Goal: Information Seeking & Learning: Find specific fact

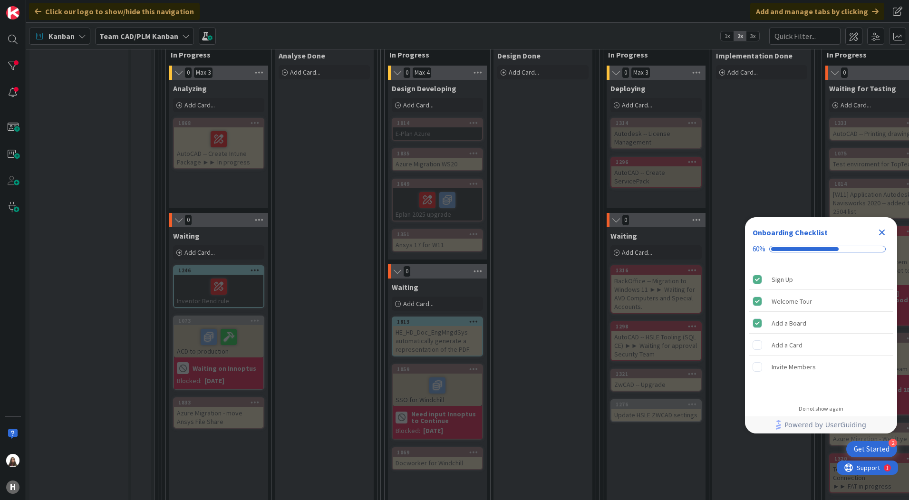
click at [889, 233] on div "Close Checklist" at bounding box center [881, 232] width 15 height 15
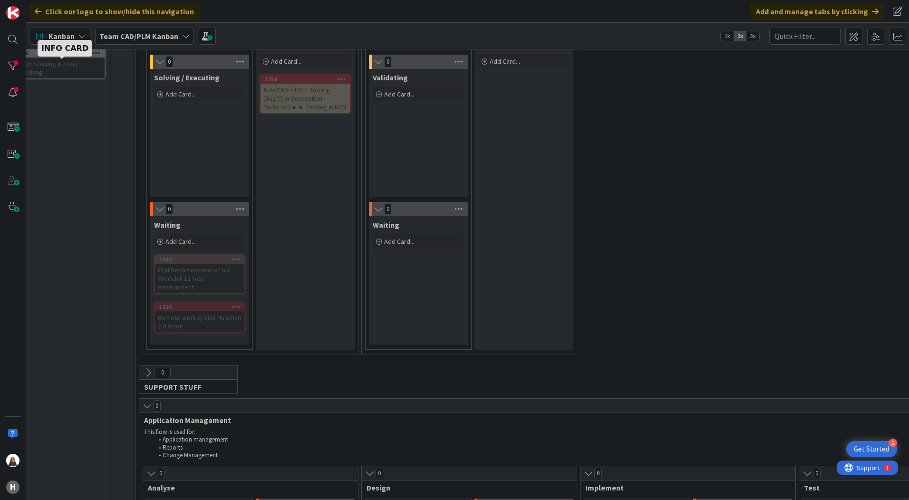
scroll to position [143, 19]
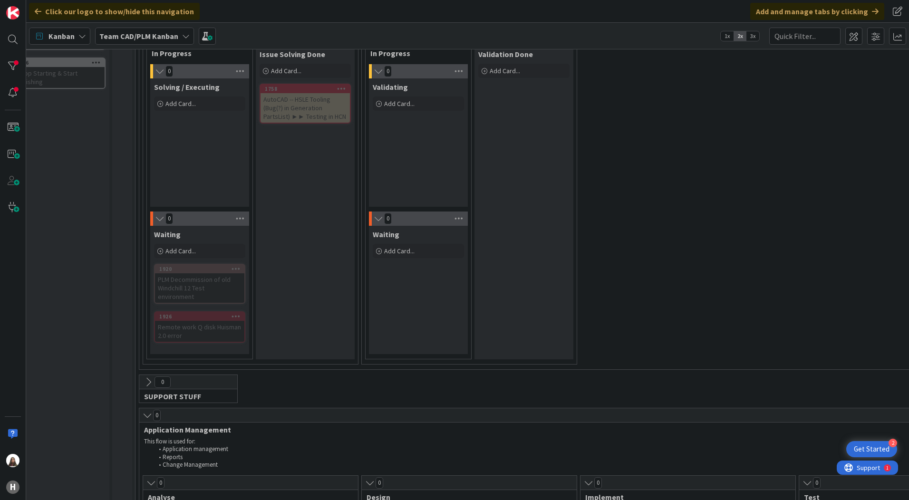
click at [81, 33] on icon at bounding box center [82, 36] width 8 height 8
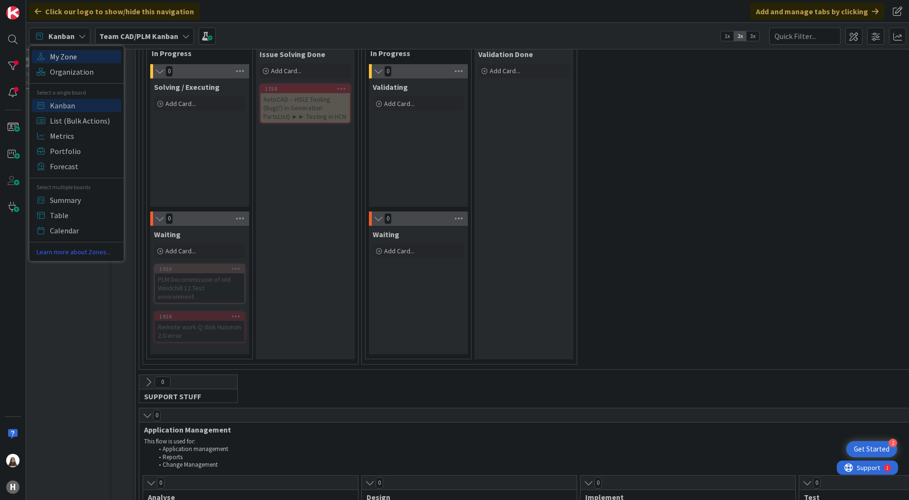
click at [58, 58] on span "My Zone" at bounding box center [84, 56] width 68 height 14
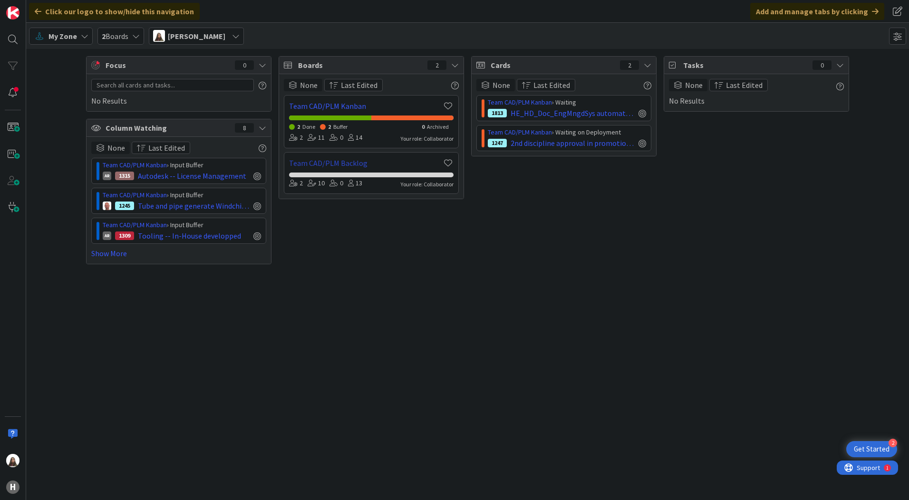
click at [329, 162] on link "Team CAD/PLM Backlog" at bounding box center [365, 162] width 153 height 11
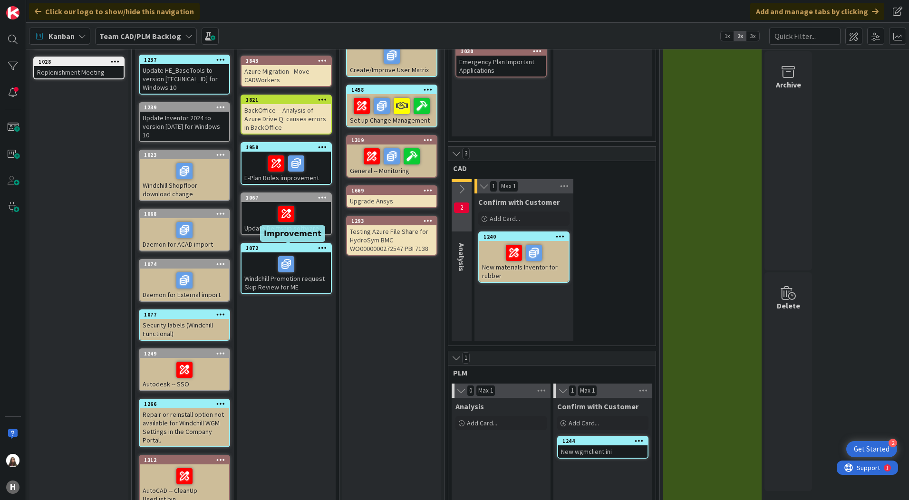
click at [295, 252] on div "1072" at bounding box center [288, 248] width 85 height 7
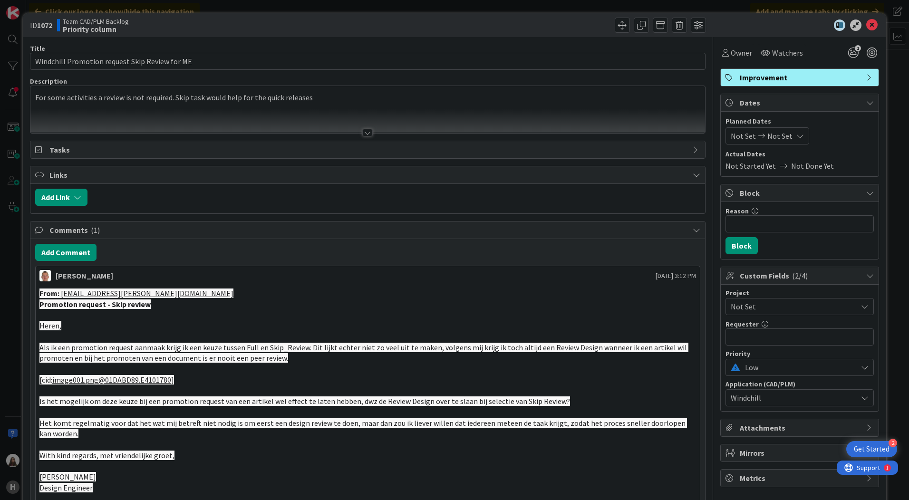
click at [96, 303] on strong "Promotion request - Skip review" at bounding box center [94, 305] width 111 height 10
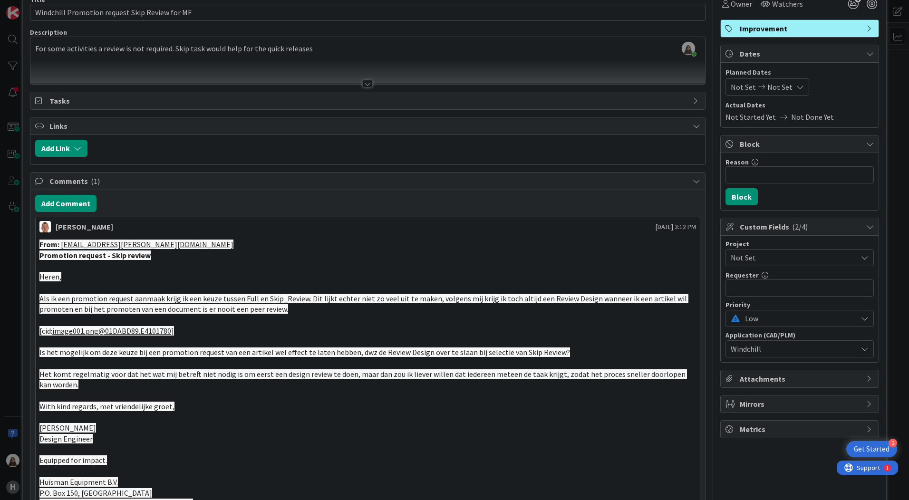
scroll to position [48, 0]
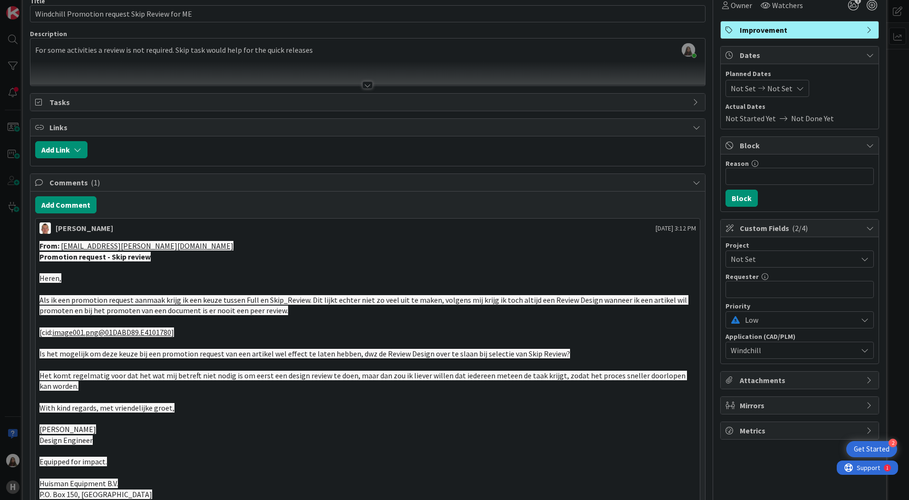
click at [103, 313] on span "Als ik een promotion request aanmaak krijg ik een keuze tussen Full en Skip_Rev…" at bounding box center [363, 305] width 649 height 20
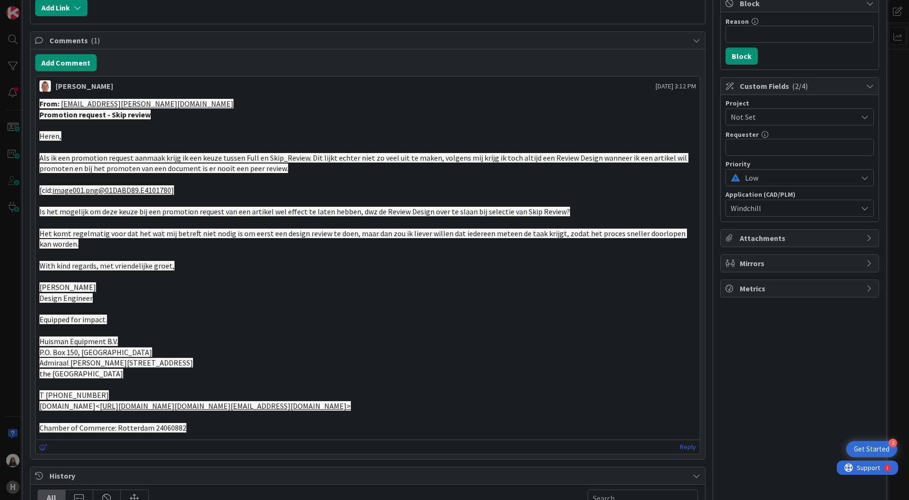
scroll to position [190, 0]
drag, startPoint x: 88, startPoint y: 284, endPoint x: 37, endPoint y: 285, distance: 51.4
click at [37, 285] on div "From: [EMAIL_ADDRESS][PERSON_NAME][DOMAIN_NAME] Promotion request - Skip review…" at bounding box center [368, 265] width 664 height 342
copy span "[PERSON_NAME]"
click at [136, 321] on p "Equipped for impact." at bounding box center [367, 319] width 657 height 11
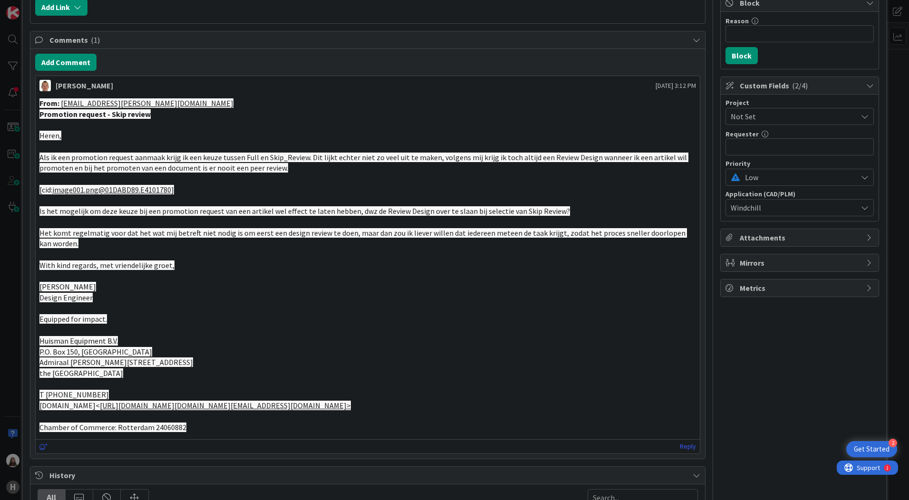
drag, startPoint x: 89, startPoint y: 289, endPoint x: 36, endPoint y: 283, distance: 53.1
click at [36, 283] on div "From: [EMAIL_ADDRESS][PERSON_NAME][DOMAIN_NAME] Promotion request - Skip review…" at bounding box center [368, 265] width 664 height 342
click at [220, 302] on p "Design Engineer" at bounding box center [367, 297] width 657 height 11
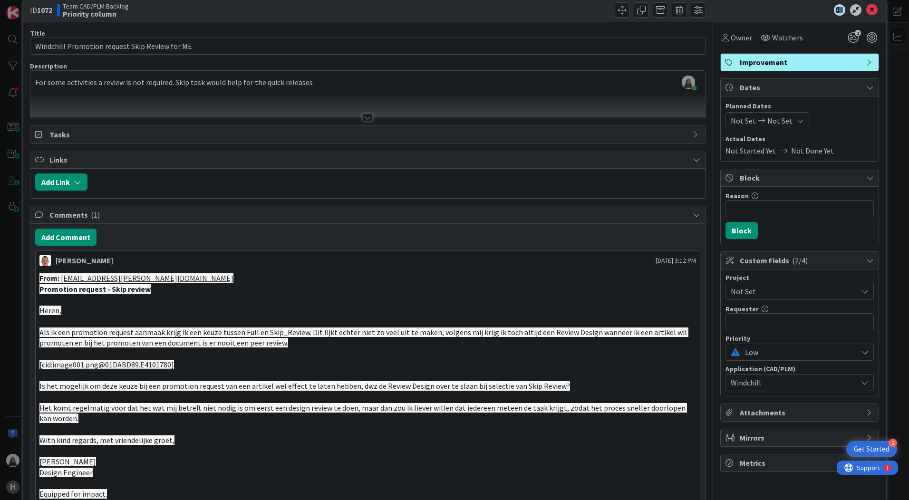
scroll to position [0, 0]
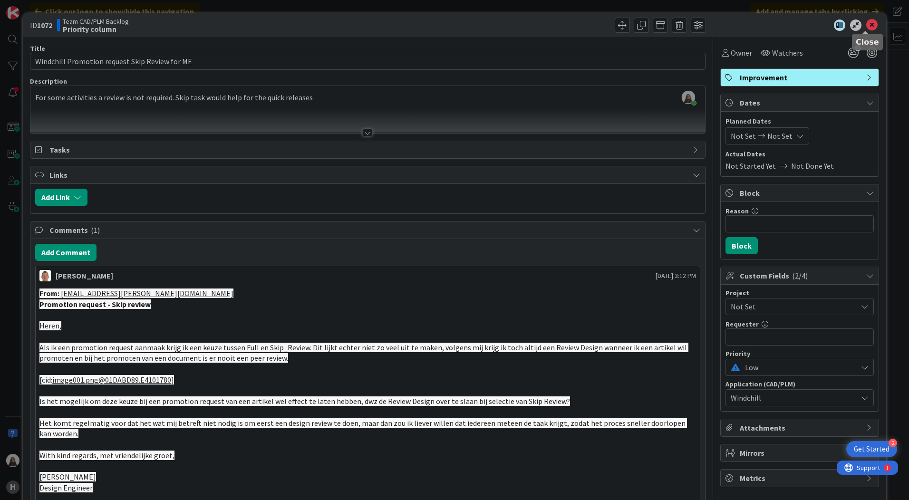
click at [866, 21] on icon at bounding box center [871, 24] width 11 height 11
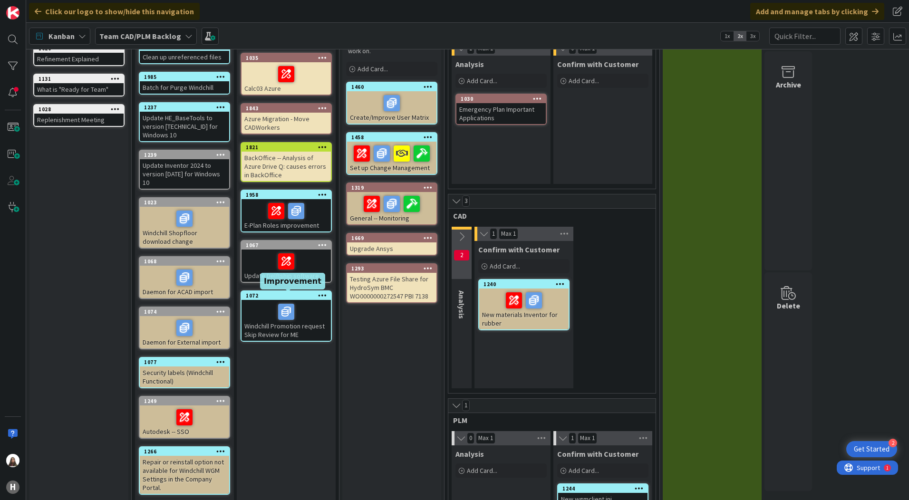
click at [254, 293] on div "1072" at bounding box center [288, 295] width 85 height 7
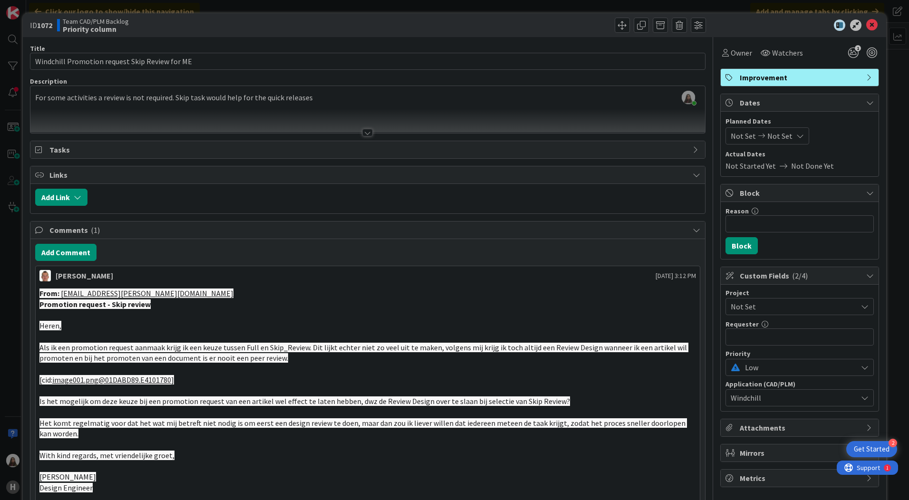
click at [223, 349] on span "Als ik een promotion request aanmaak krijg ik een keuze tussen Full en Skip_Rev…" at bounding box center [363, 353] width 649 height 20
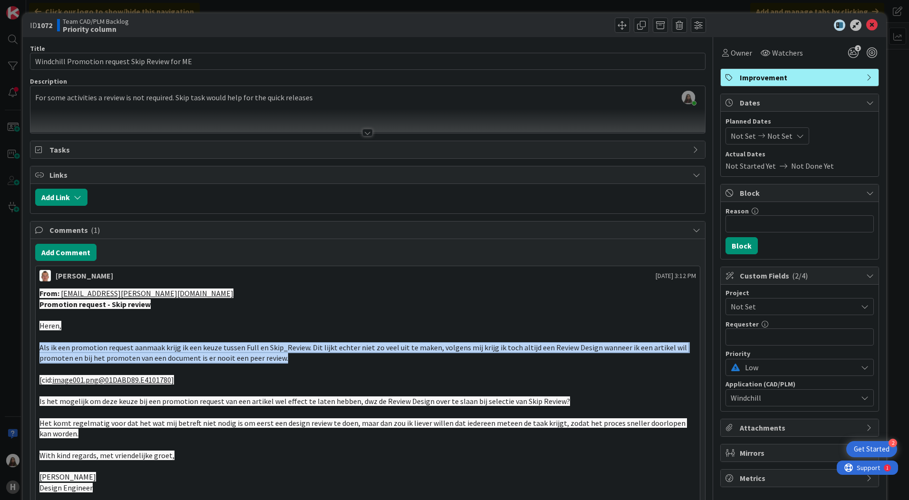
drag, startPoint x: 284, startPoint y: 359, endPoint x: 31, endPoint y: 349, distance: 253.2
click at [31, 349] on div "Add Comment [PERSON_NAME] [DATE] 3:12 PM From: [EMAIL_ADDRESS][PERSON_NAME][DOM…" at bounding box center [367, 444] width 675 height 410
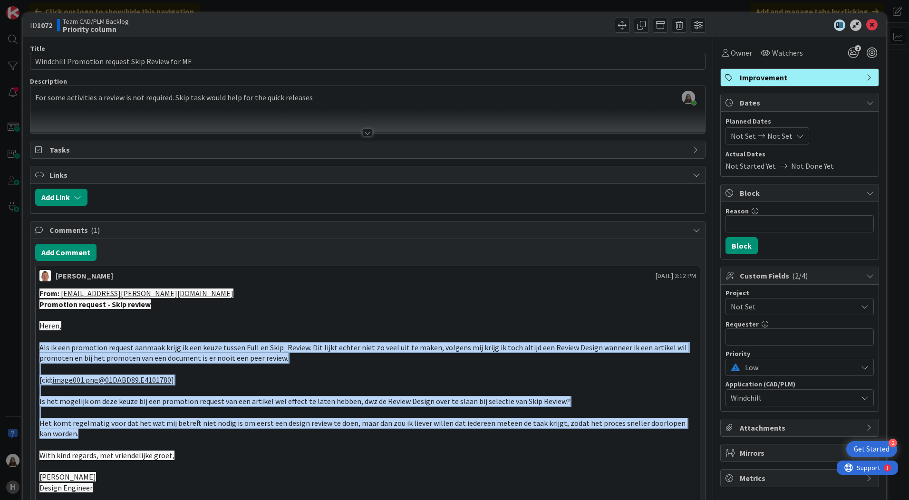
drag, startPoint x: 75, startPoint y: 437, endPoint x: 38, endPoint y: 349, distance: 95.0
click at [38, 349] on div "From: [EMAIL_ADDRESS][PERSON_NAME][DOMAIN_NAME] Promotion request - Skip review…" at bounding box center [368, 455] width 664 height 342
copy div "Als ik een promotion request aanmaak krijg ik een keuze tussen Full en Skip_Rev…"
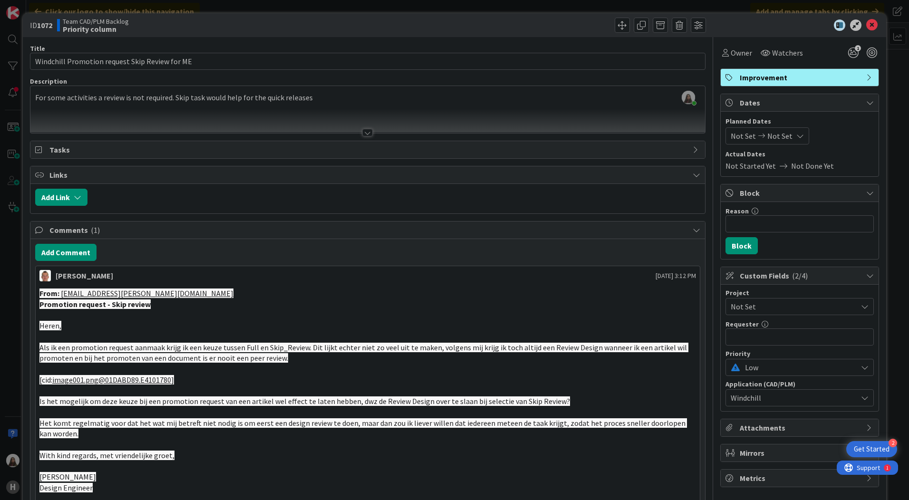
click at [871, 27] on div at bounding box center [795, 24] width 168 height 11
click at [866, 24] on icon at bounding box center [871, 24] width 11 height 11
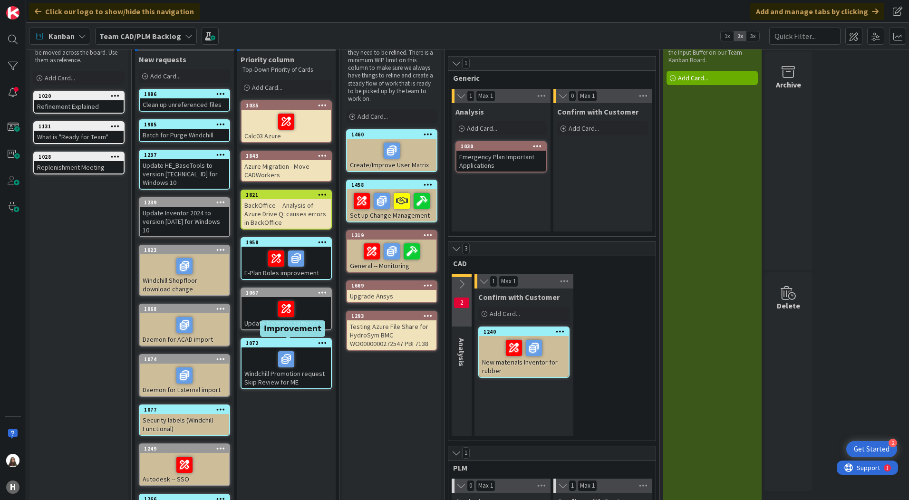
click at [280, 344] on div "1072" at bounding box center [288, 343] width 85 height 7
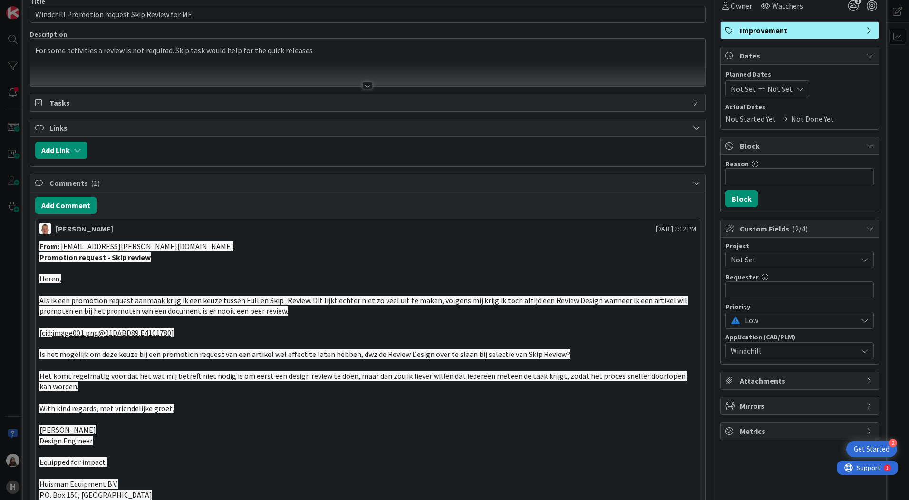
scroll to position [48, 0]
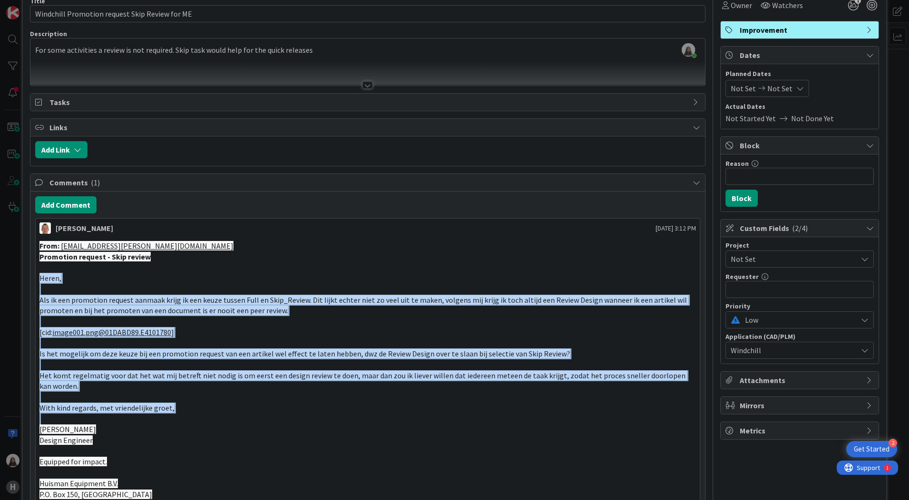
drag, startPoint x: 174, startPoint y: 413, endPoint x: 37, endPoint y: 276, distance: 193.3
click at [37, 276] on div "From: [EMAIL_ADDRESS][PERSON_NAME][DOMAIN_NAME] Promotion request - Skip review…" at bounding box center [368, 408] width 664 height 342
copy div "Heren, Als ik een promotion request aanmaak krijg ik een keuze tussen Full en S…"
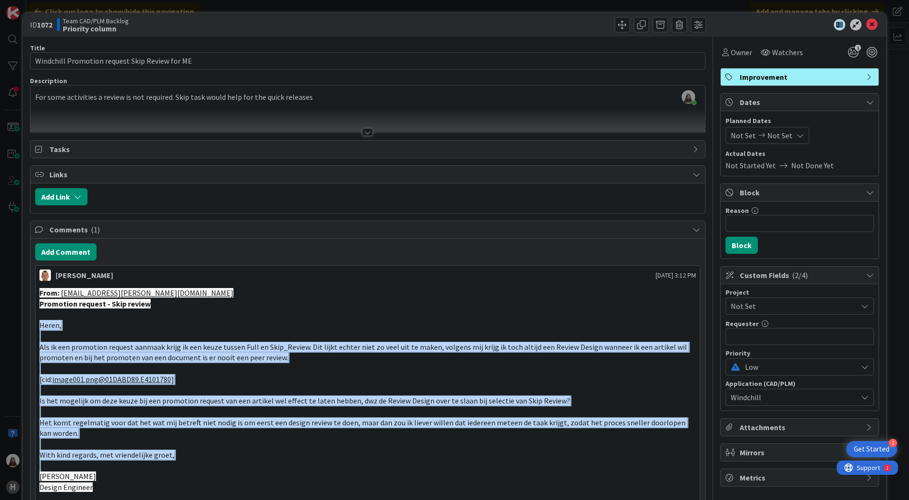
scroll to position [0, 0]
click at [866, 20] on icon at bounding box center [871, 24] width 11 height 11
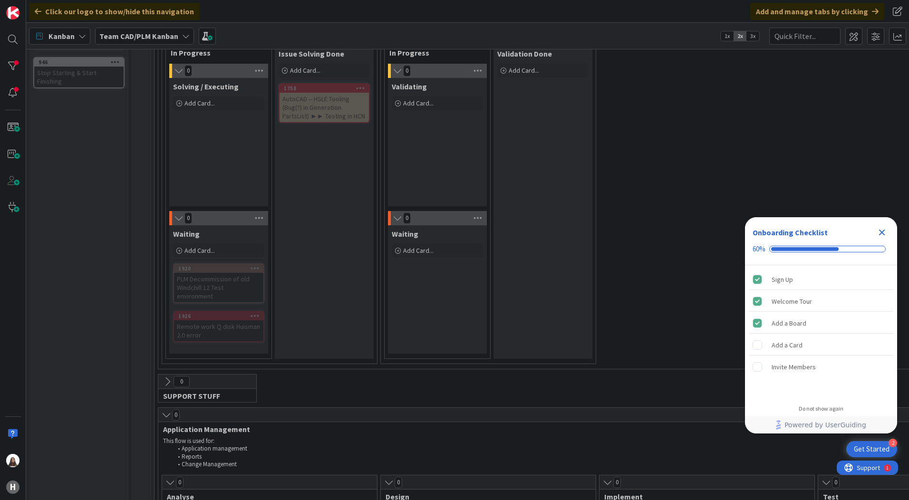
scroll to position [143, 0]
drag, startPoint x: 183, startPoint y: 34, endPoint x: 185, endPoint y: 42, distance: 8.4
click at [183, 34] on icon at bounding box center [186, 36] width 8 height 8
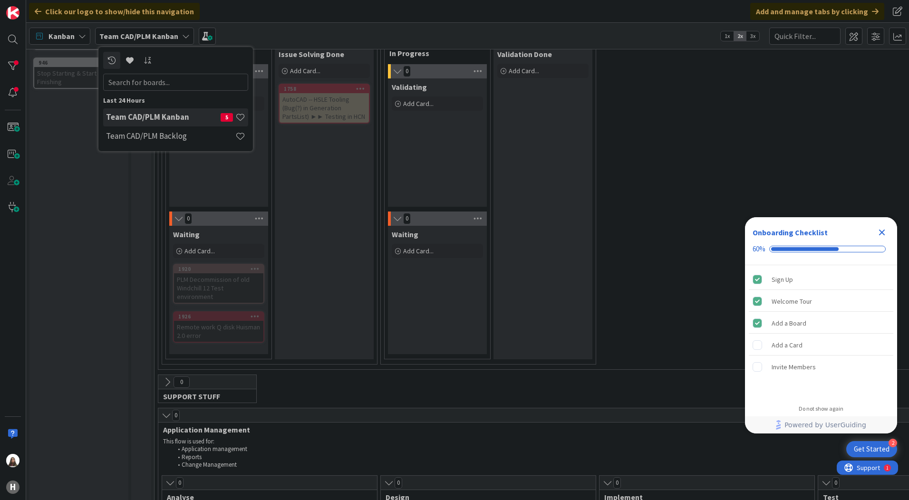
click at [172, 117] on h4 "Team CAD/PLM Kanban" at bounding box center [163, 117] width 115 height 10
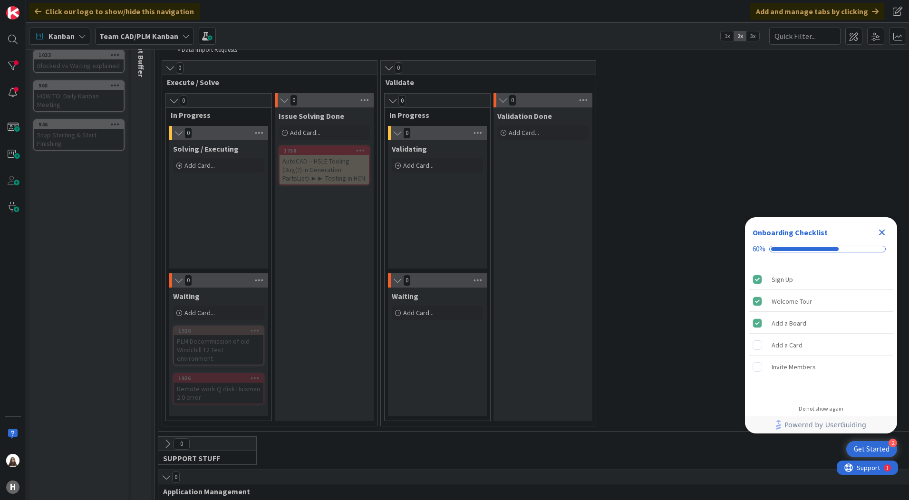
scroll to position [0, 0]
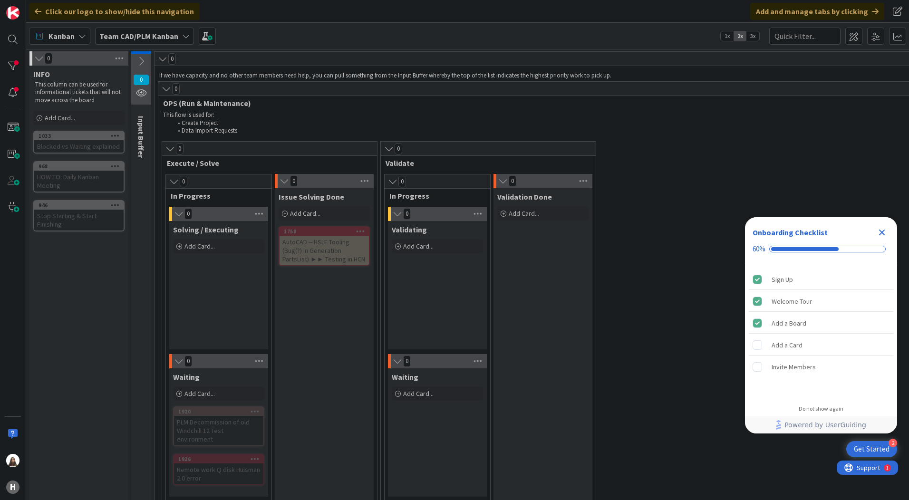
click at [182, 35] on icon at bounding box center [186, 36] width 8 height 8
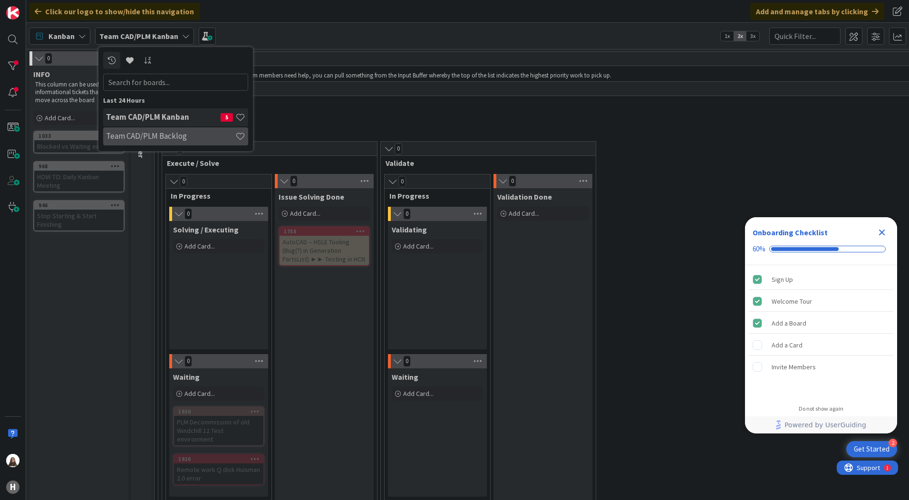
click at [147, 134] on h4 "Team CAD/PLM Backlog" at bounding box center [170, 136] width 129 height 10
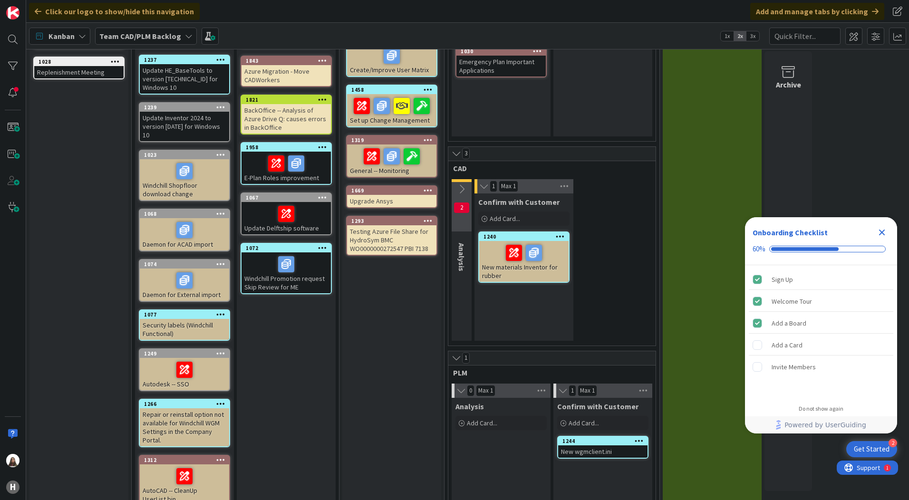
click at [179, 34] on div "Team CAD/PLM Backlog" at bounding box center [146, 36] width 102 height 17
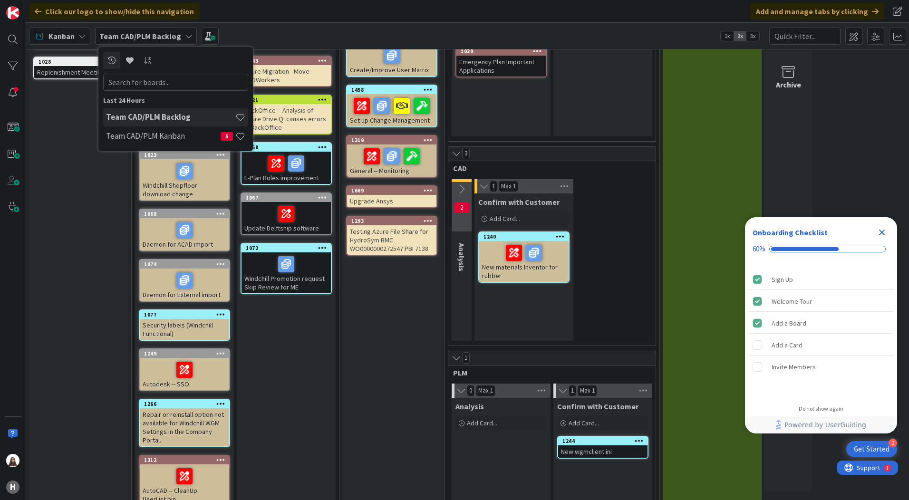
click at [135, 118] on h4 "Team CAD/PLM Backlog" at bounding box center [170, 117] width 129 height 10
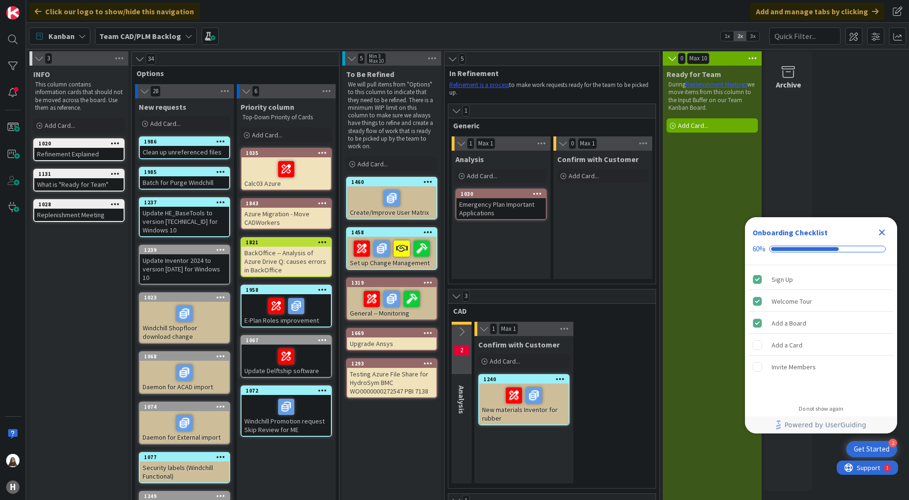
click at [185, 36] on icon at bounding box center [189, 36] width 8 height 8
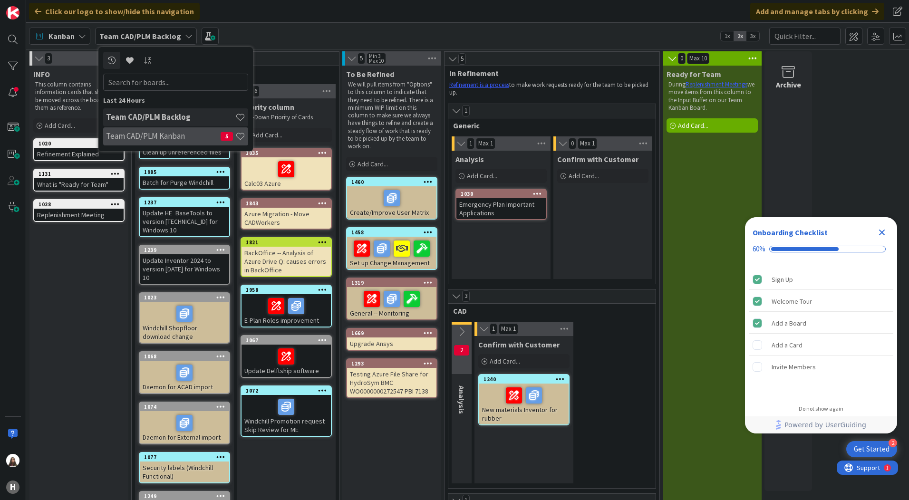
click at [154, 138] on h4 "Team CAD/PLM Kanban" at bounding box center [163, 136] width 115 height 10
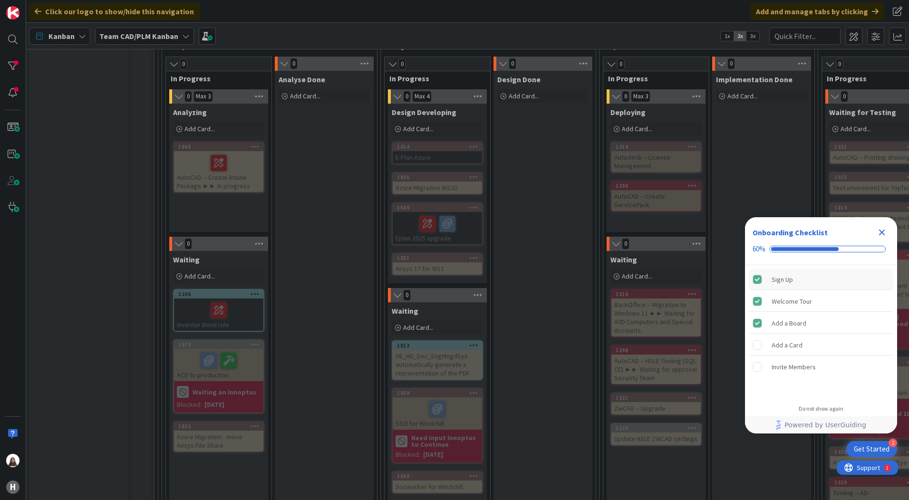
scroll to position [713, 0]
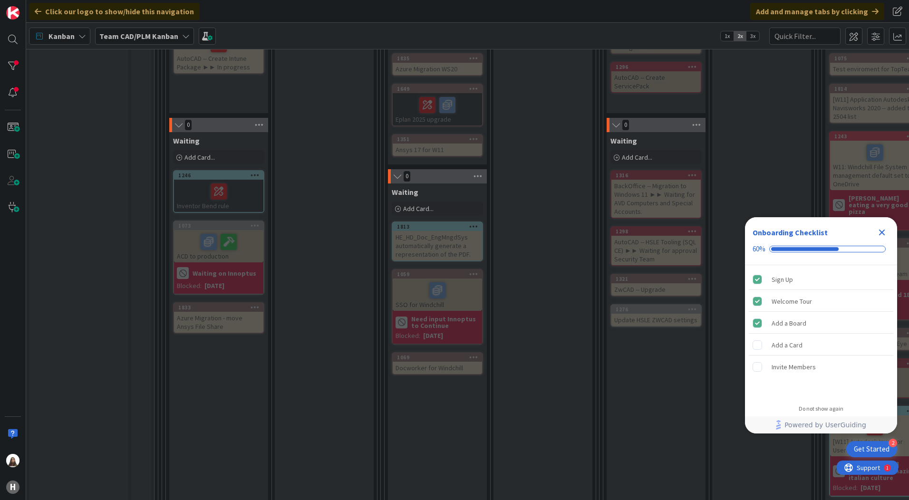
click at [884, 227] on icon "Close Checklist" at bounding box center [881, 232] width 11 height 11
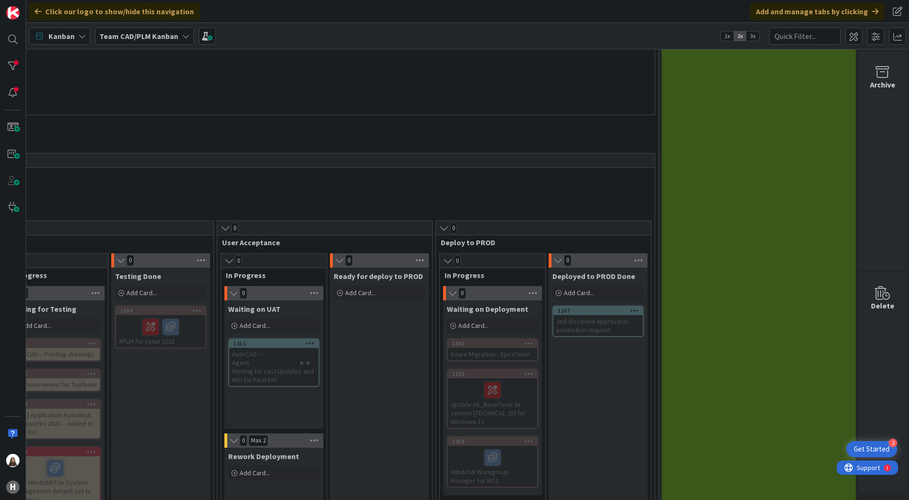
scroll to position [380, 820]
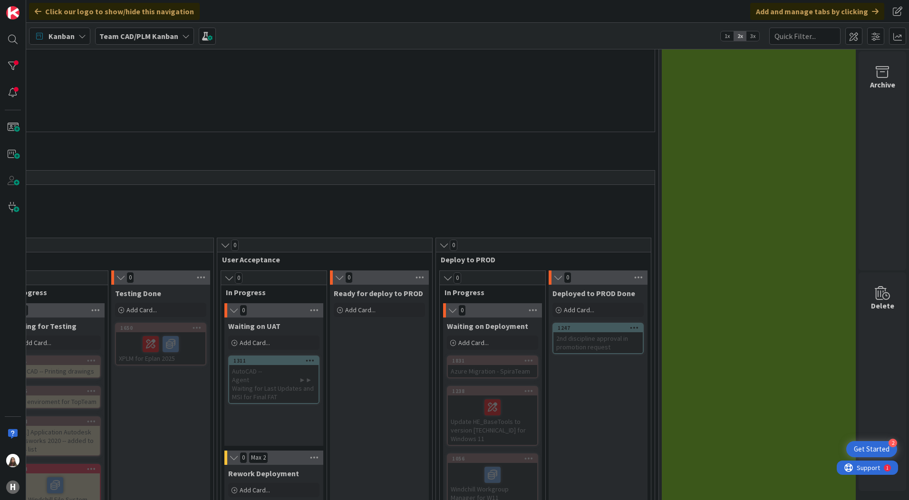
click at [182, 36] on icon at bounding box center [186, 36] width 8 height 8
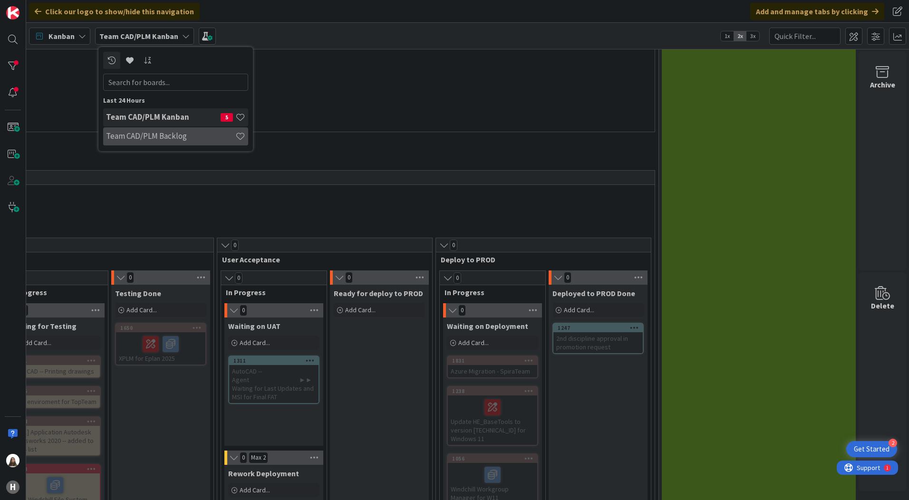
click at [146, 133] on h4 "Team CAD/PLM Backlog" at bounding box center [170, 136] width 129 height 10
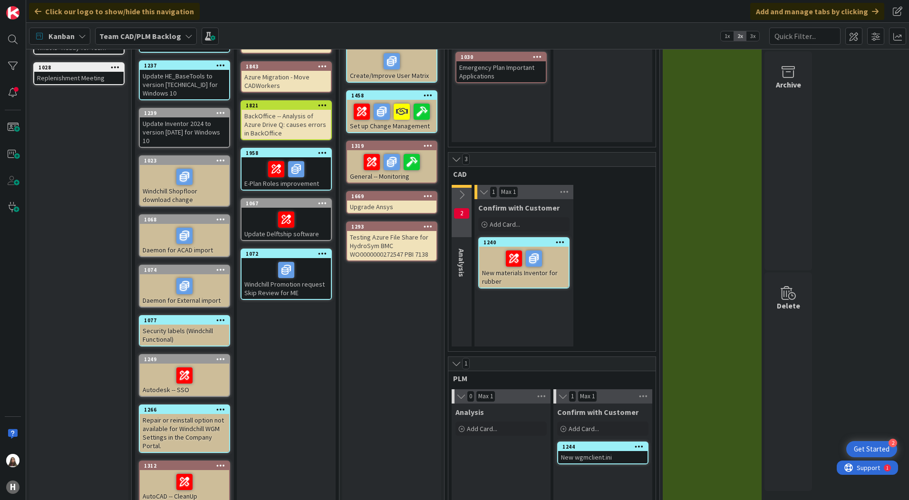
scroll to position [143, 0]
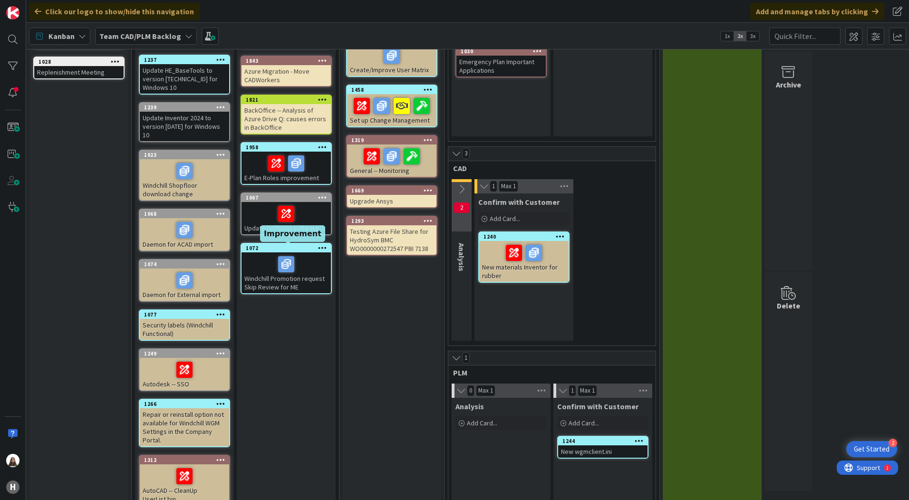
click at [276, 245] on div "1072" at bounding box center [288, 248] width 85 height 7
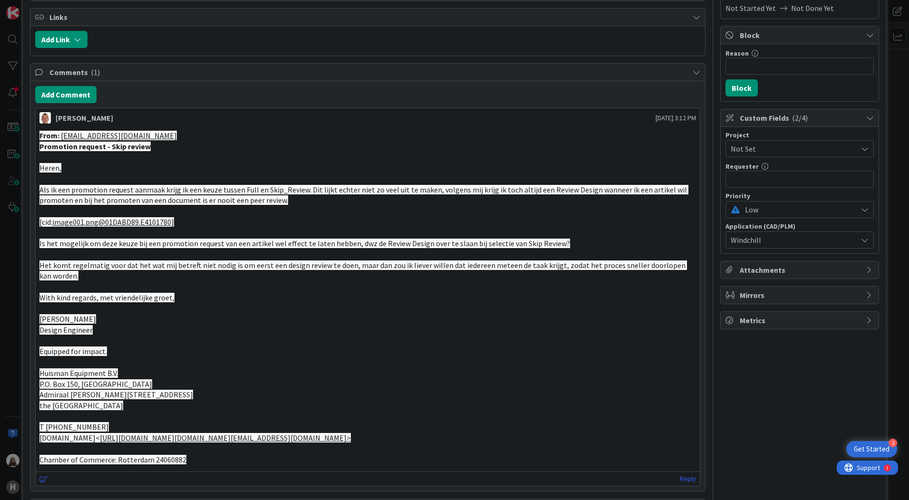
scroll to position [143, 0]
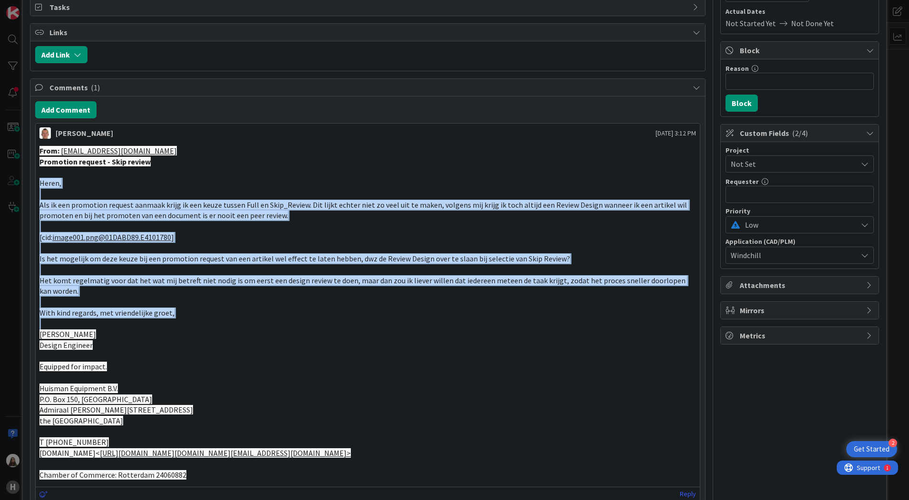
drag, startPoint x: 173, startPoint y: 319, endPoint x: 39, endPoint y: 181, distance: 192.0
click at [39, 181] on div "From: [EMAIL_ADDRESS][PERSON_NAME][DOMAIN_NAME] Promotion request - Skip review…" at bounding box center [367, 312] width 657 height 335
drag, startPoint x: 39, startPoint y: 181, endPoint x: 94, endPoint y: 221, distance: 68.1
click at [94, 220] on p "Als ik een promotion request aanmaak krijg ik een keuze tussen Full en Skip_Rev…" at bounding box center [367, 210] width 657 height 21
drag, startPoint x: 39, startPoint y: 202, endPoint x: 173, endPoint y: 302, distance: 167.7
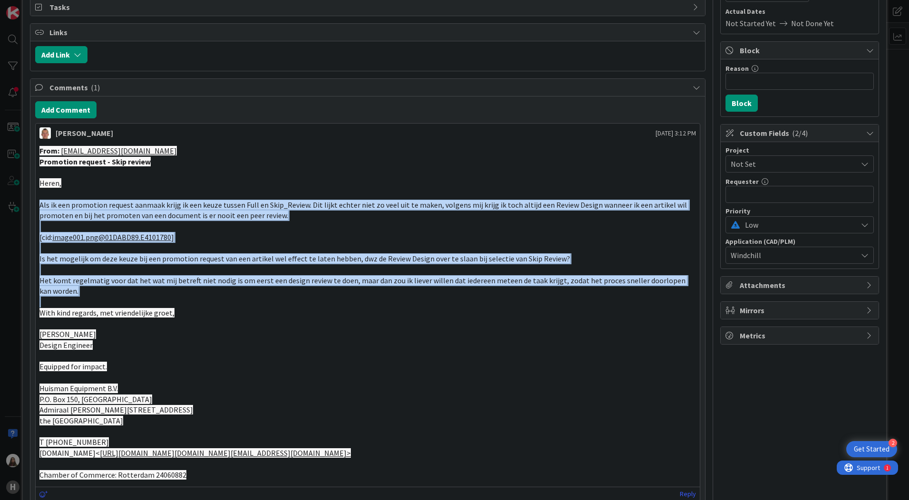
click at [173, 302] on div "From: [EMAIL_ADDRESS][PERSON_NAME][DOMAIN_NAME] Promotion request - Skip review…" at bounding box center [368, 313] width 664 height 342
copy div "Als ik een promotion request aanmaak krijg ik een keuze tussen Full en Skip_Rev…"
click at [136, 280] on span "Het komt regelmatig voor dat het wat mij betreft niet nodig is om eerst een des…" at bounding box center [363, 286] width 648 height 20
drag, startPoint x: 87, startPoint y: 291, endPoint x: 42, endPoint y: 198, distance: 103.8
click at [42, 198] on div "From: [EMAIL_ADDRESS][PERSON_NAME][DOMAIN_NAME] Promotion request - Skip review…" at bounding box center [367, 312] width 657 height 335
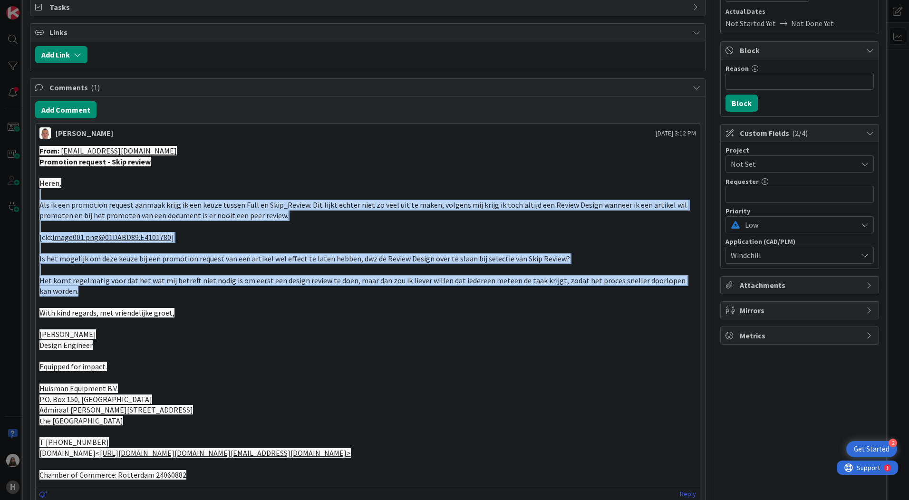
copy div "Als ik een promotion request aanmaak krijg ik een keuze tussen Full en Skip_Rev…"
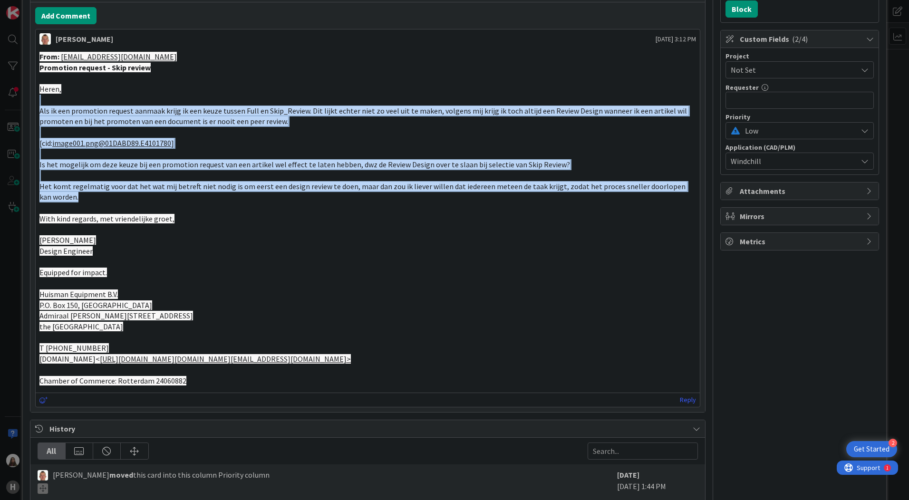
scroll to position [190, 0]
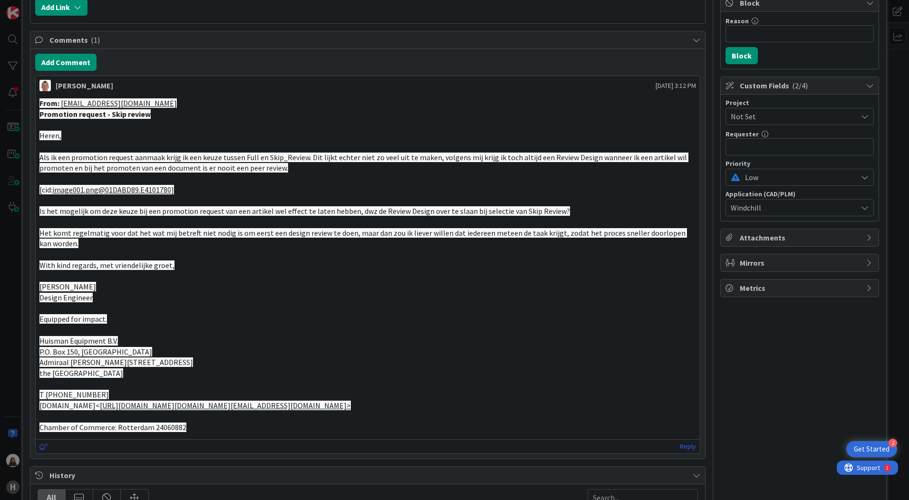
click at [217, 261] on p "With kind regards, met vriendelijke groet," at bounding box center [367, 265] width 657 height 11
drag, startPoint x: 488, startPoint y: 432, endPoint x: 39, endPoint y: 106, distance: 554.2
click at [39, 106] on div "From: [EMAIL_ADDRESS][PERSON_NAME][DOMAIN_NAME] Promotion request - Skip review…" at bounding box center [367, 265] width 657 height 335
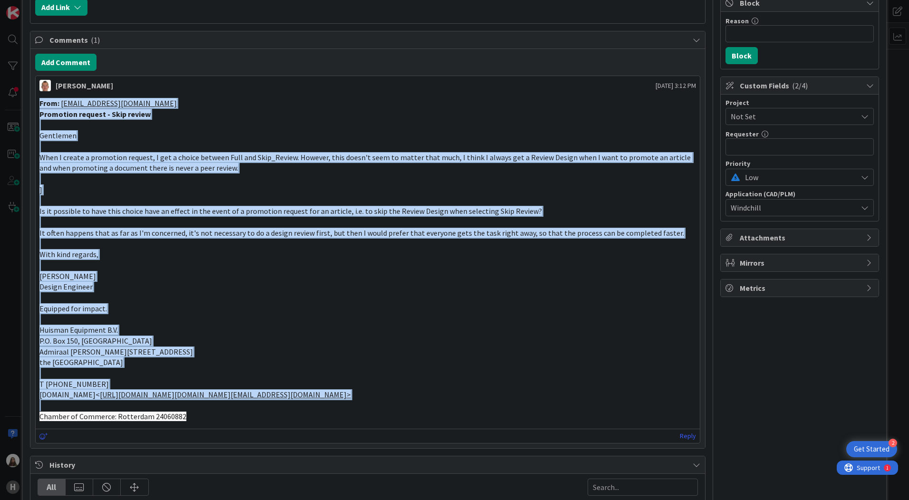
click at [444, 265] on p at bounding box center [367, 265] width 657 height 11
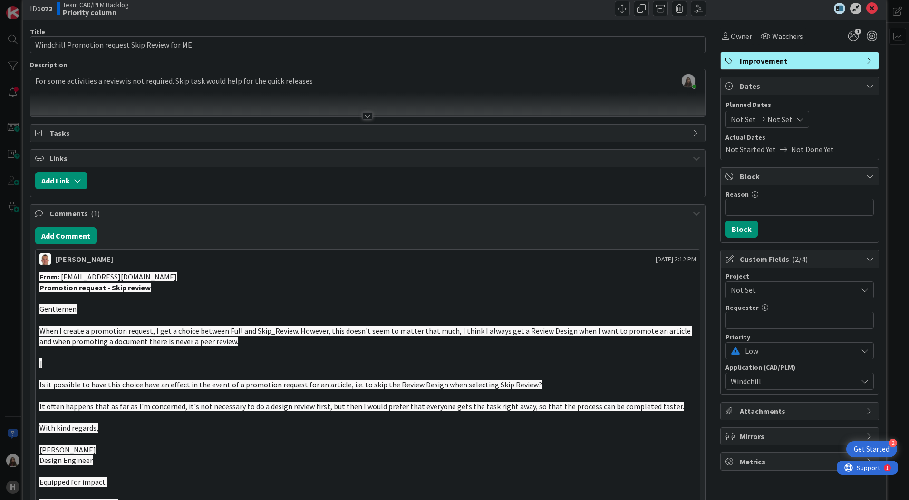
scroll to position [0, 0]
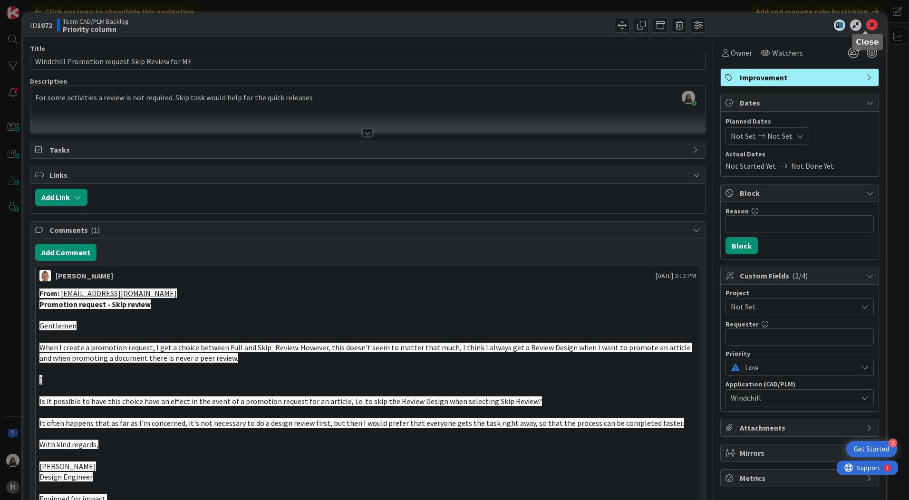
click at [867, 25] on icon at bounding box center [871, 24] width 11 height 11
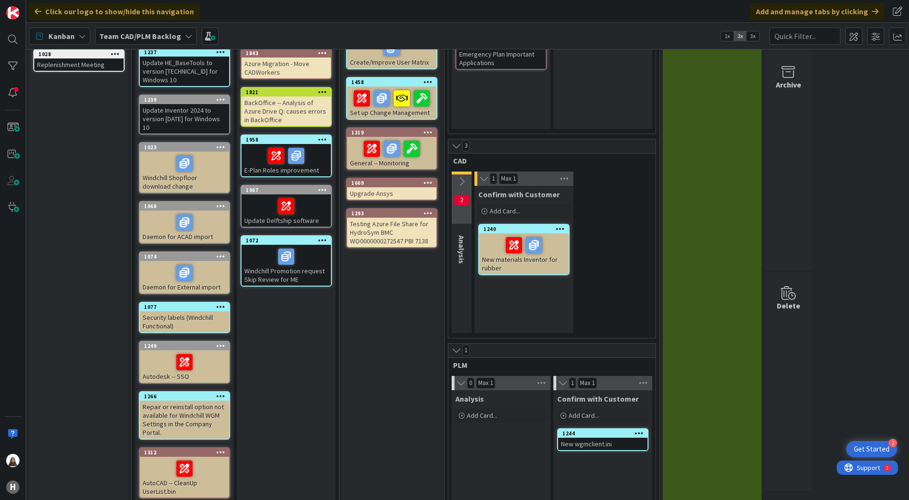
scroll to position [95, 0]
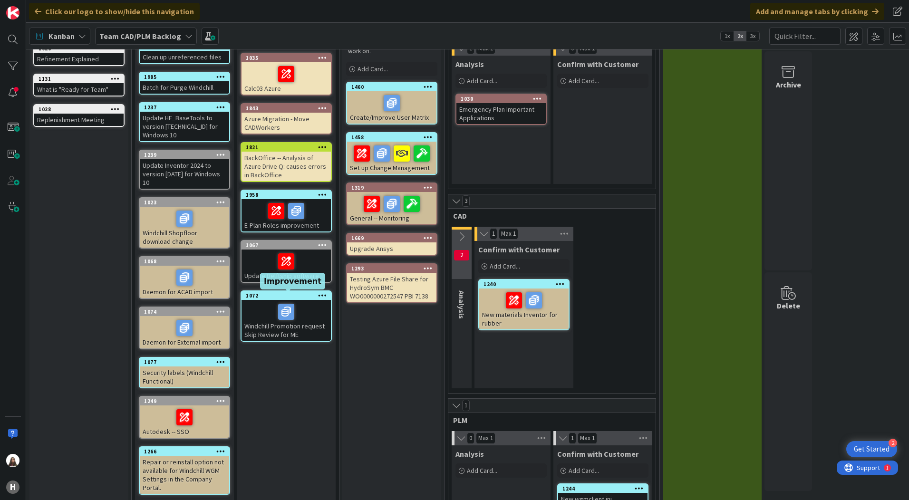
click at [282, 297] on div "1072" at bounding box center [288, 295] width 85 height 7
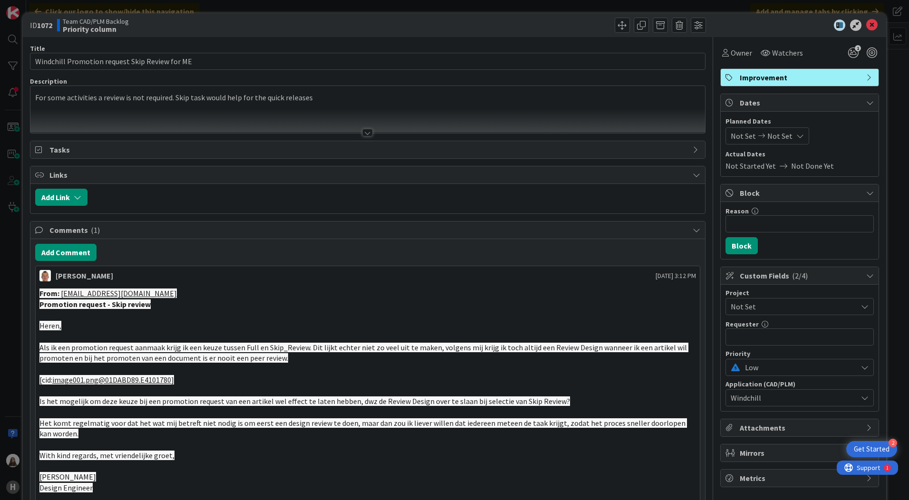
scroll to position [95, 0]
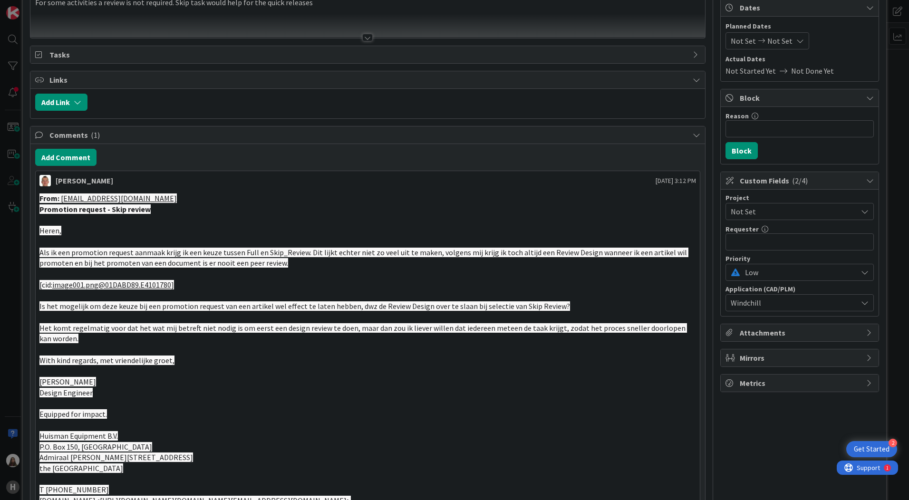
click at [289, 259] on p "Als ik een promotion request aanmaak krijg ik een keuze tussen Full en Skip_Rev…" at bounding box center [367, 257] width 657 height 21
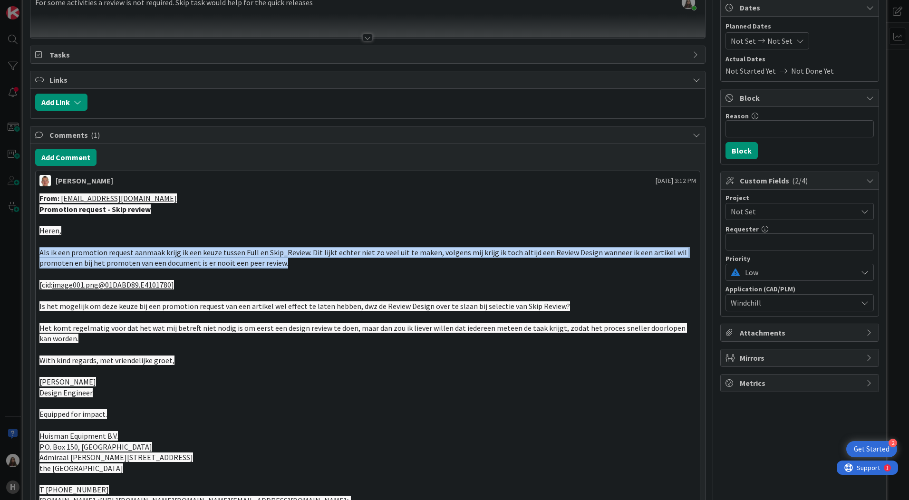
drag, startPoint x: 287, startPoint y: 262, endPoint x: 34, endPoint y: 249, distance: 253.3
click at [34, 249] on div "Add Comment [PERSON_NAME] [DATE] 3:12 PM From: [EMAIL_ADDRESS][PERSON_NAME][DOM…" at bounding box center [367, 349] width 675 height 410
copy span "Als ik een promotion request aanmaak krijg ik een keuze tussen Full en Skip_Rev…"
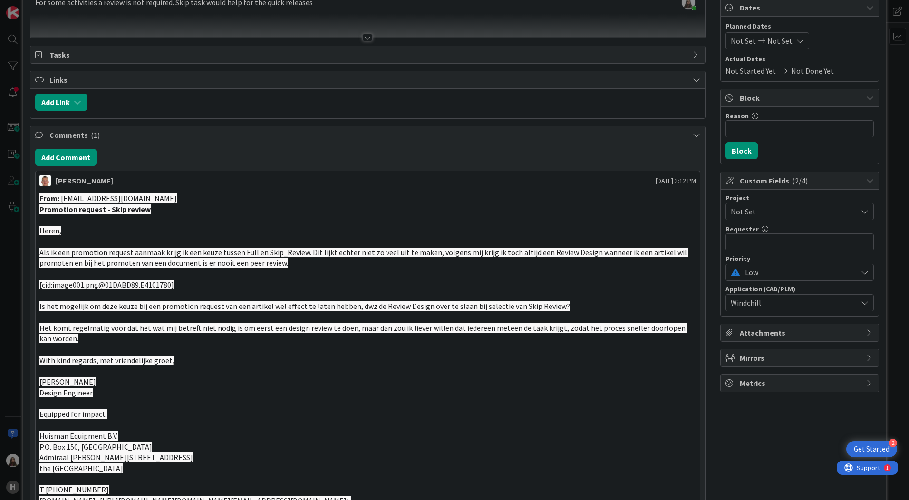
click at [66, 342] on p "Het komt regelmatig voor dat het wat mij betreft niet nodig is om eerst een des…" at bounding box center [367, 333] width 657 height 21
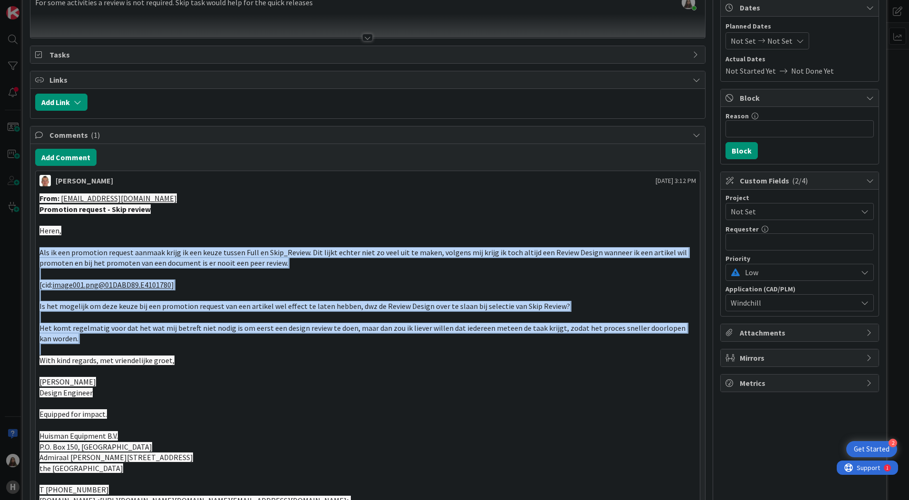
drag, startPoint x: 66, startPoint y: 342, endPoint x: 36, endPoint y: 250, distance: 96.5
click at [36, 250] on div "From: [EMAIL_ADDRESS][PERSON_NAME][DOMAIN_NAME] Promotion request - Skip review…" at bounding box center [368, 360] width 664 height 342
copy div "Als ik een promotion request aanmaak krijg ik een keuze tussen Full en Skip_Rev…"
